Goal: Register for event/course

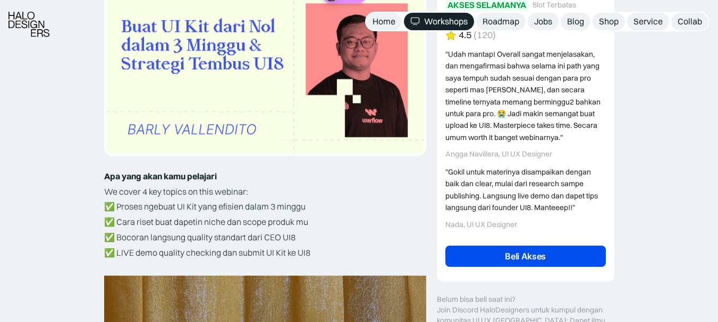
scroll to position [216, 0]
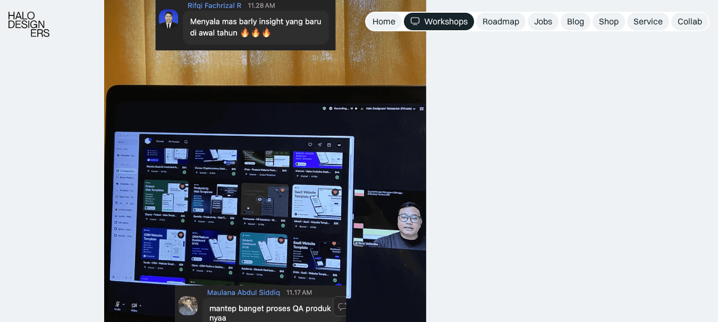
scroll to position [716, 0]
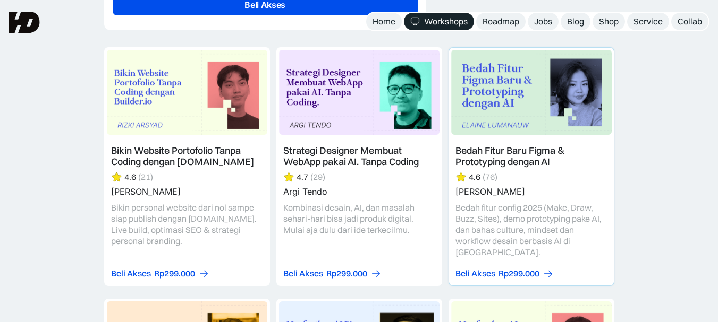
scroll to position [2769, 0]
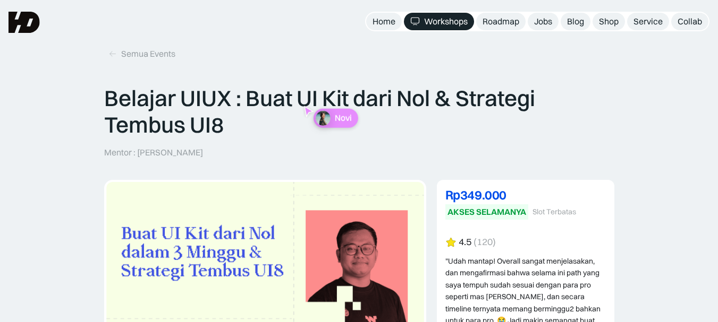
scroll to position [0, 0]
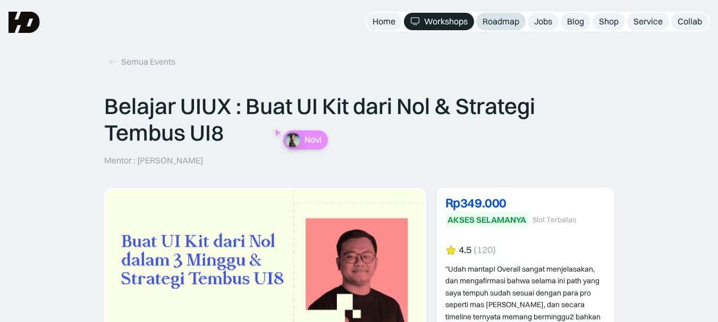
click at [498, 24] on div "Roadmap" at bounding box center [500, 21] width 37 height 11
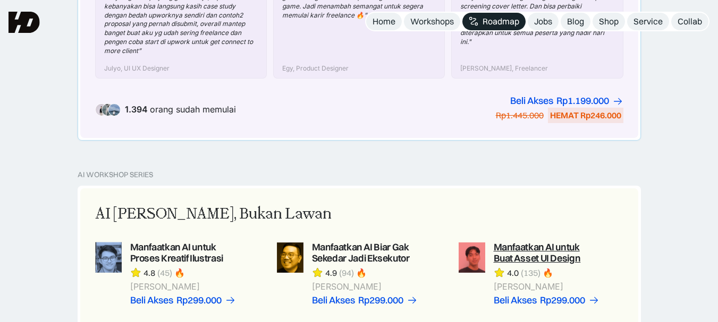
scroll to position [591, 0]
